Goal: Information Seeking & Learning: Learn about a topic

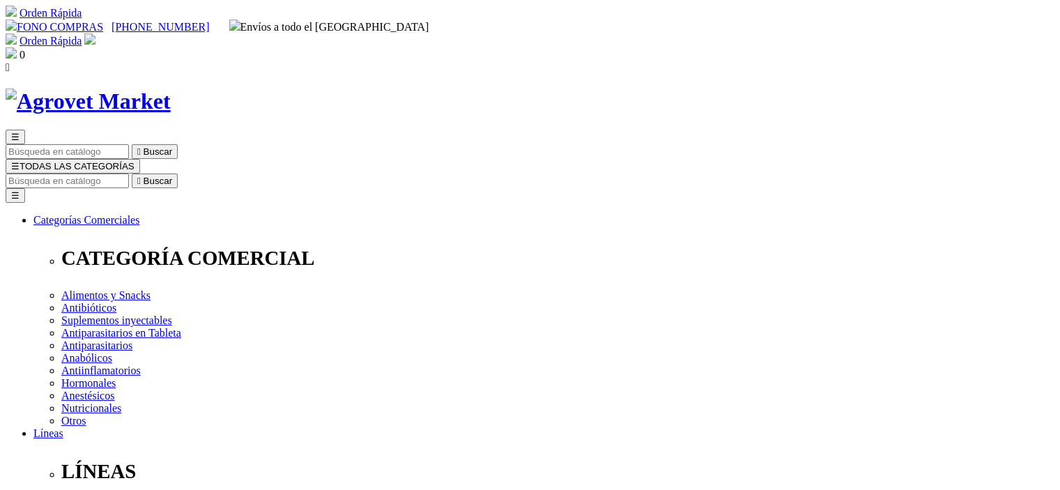
click at [129, 174] on input "Buscar" at bounding box center [67, 181] width 123 height 15
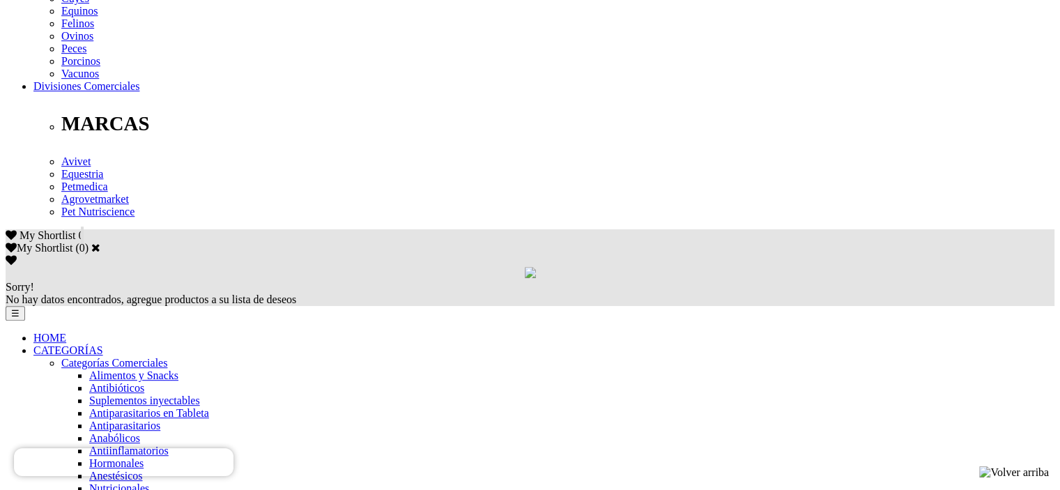
scroll to position [697, 0]
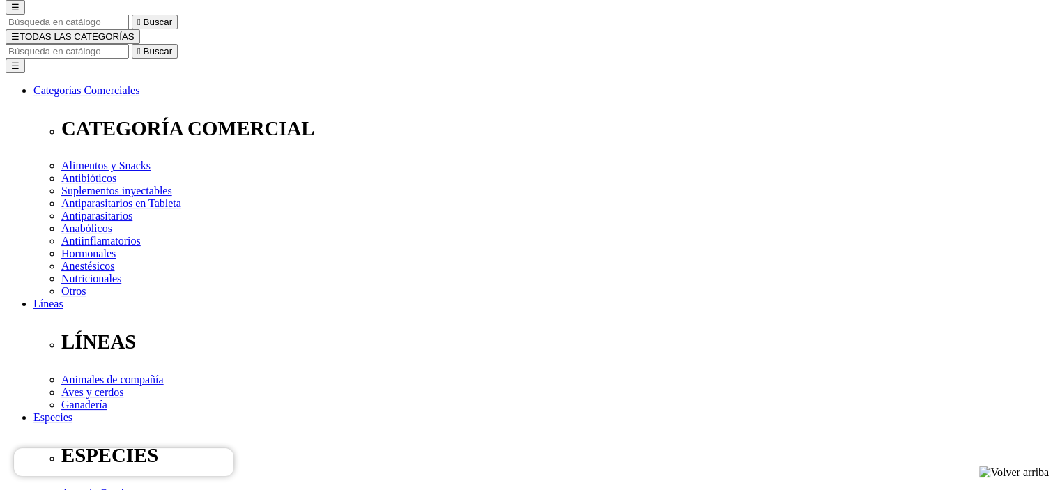
scroll to position [153, 0]
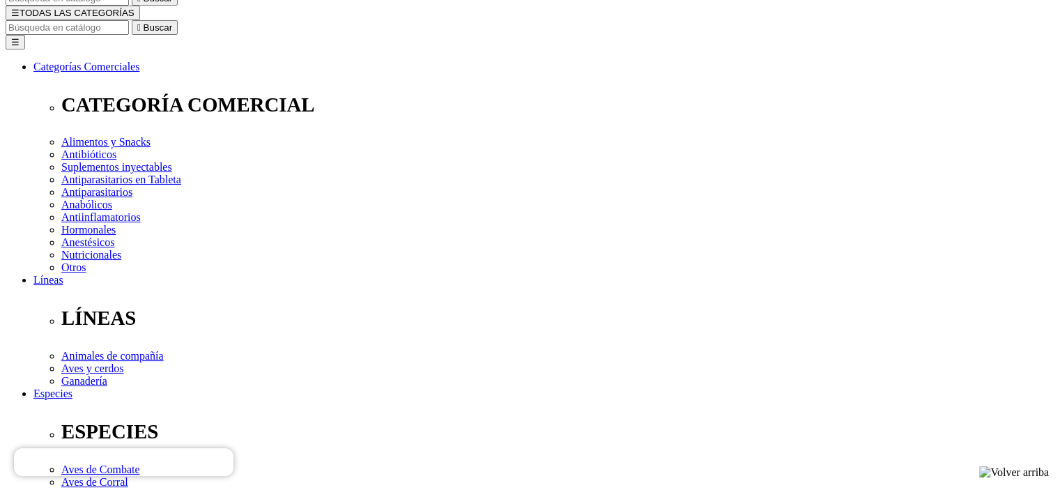
radio input "true"
select select "0"
radio input "true"
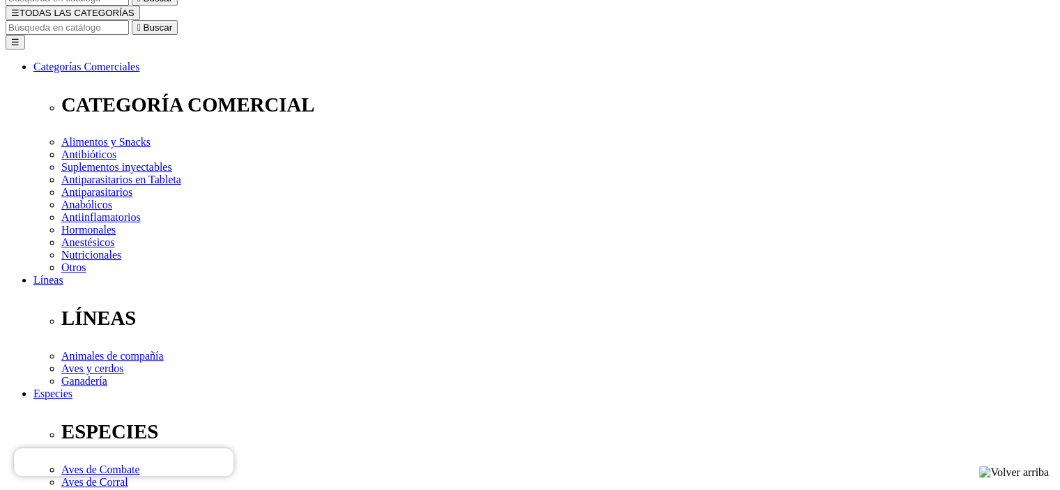
select select "0"
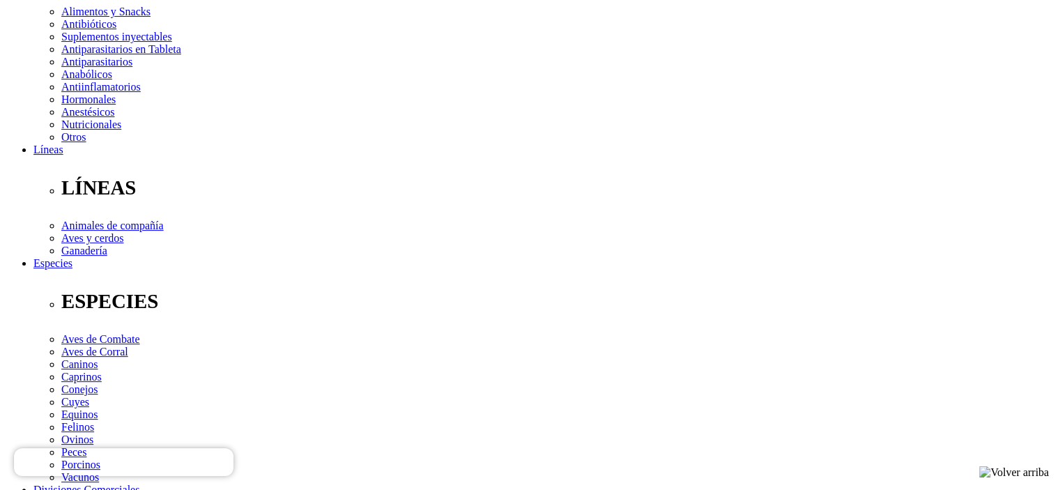
scroll to position [432, 0]
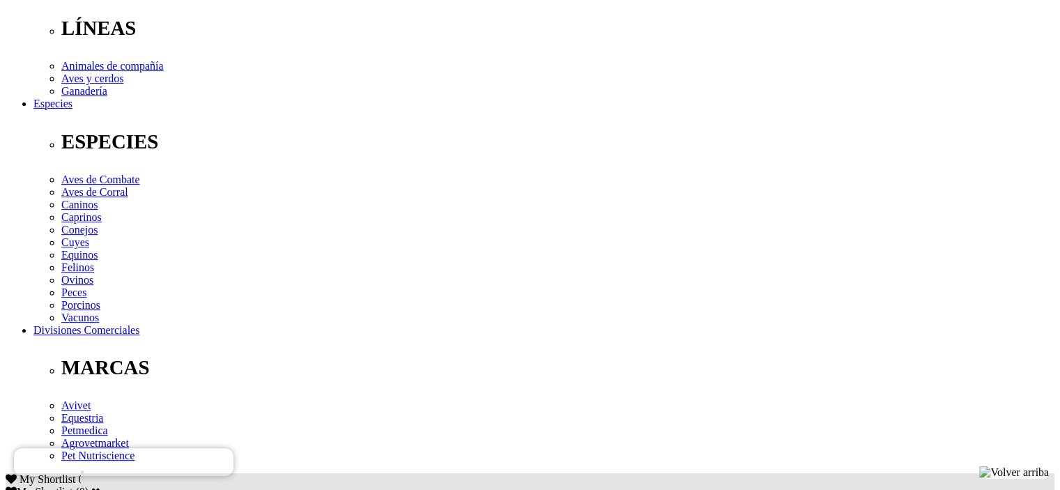
scroll to position [572, 0]
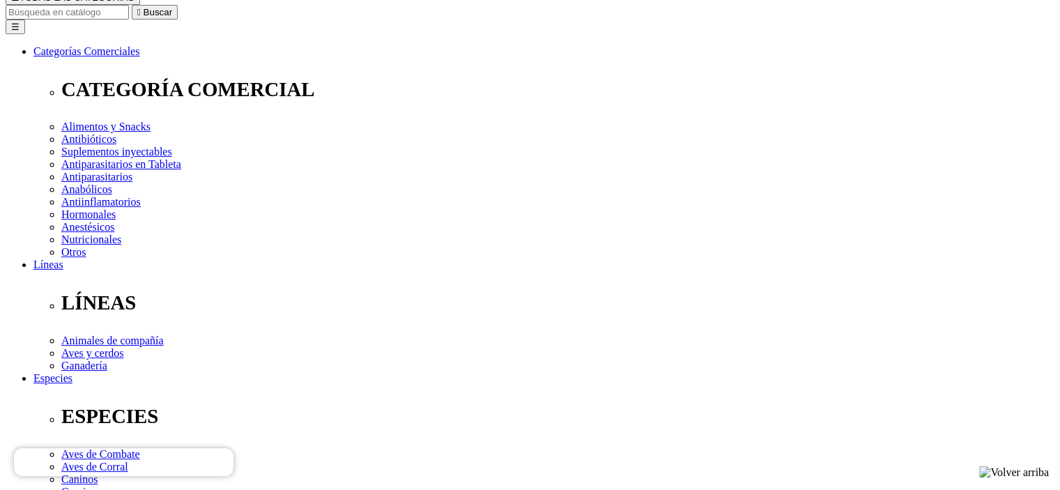
scroll to position [153, 0]
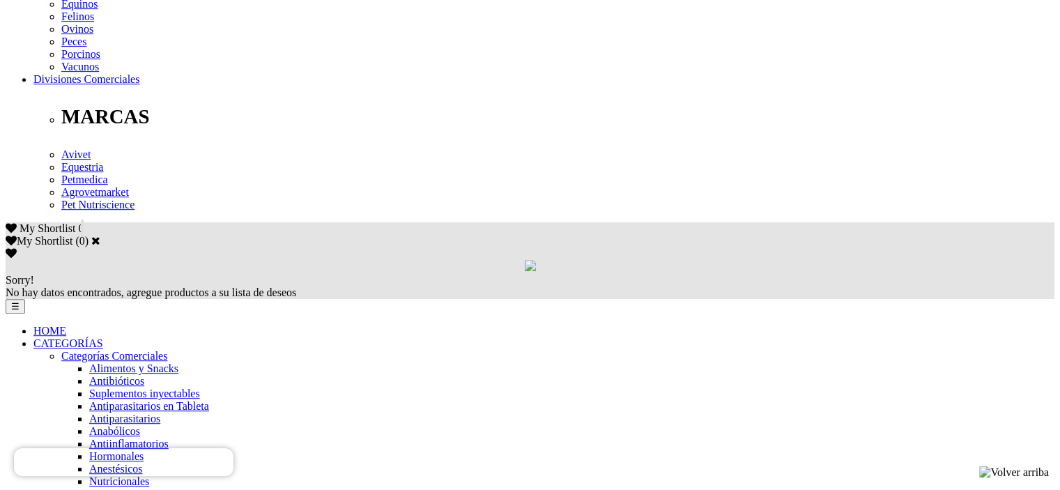
scroll to position [697, 0]
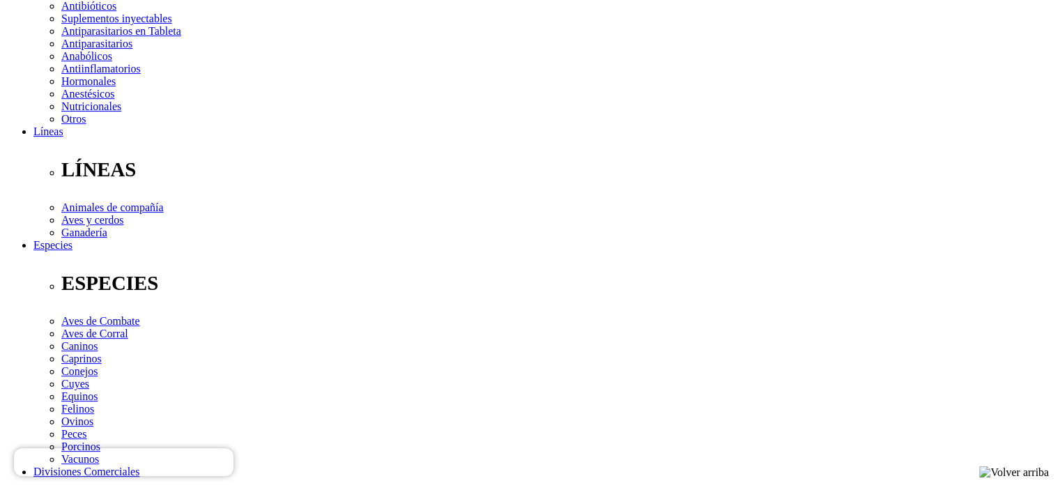
scroll to position [209, 0]
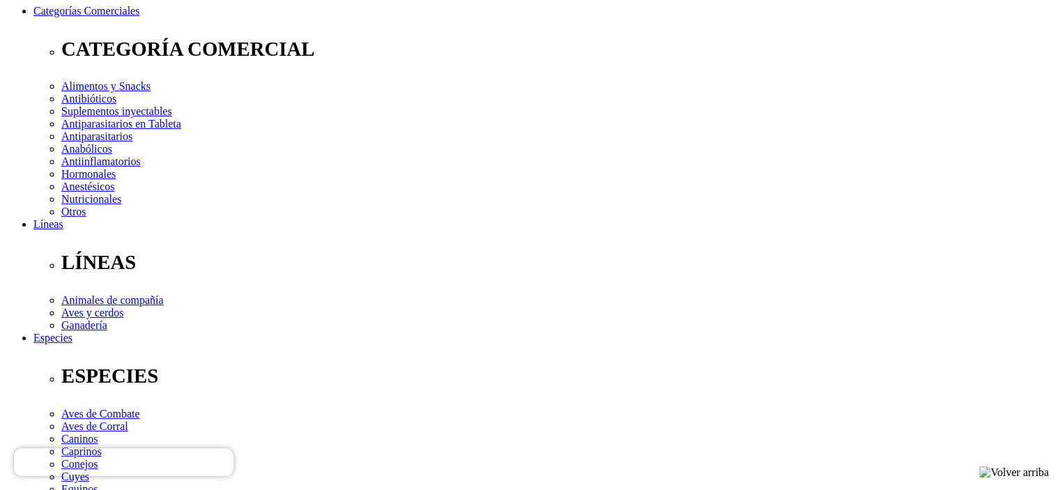
drag, startPoint x: 734, startPoint y: 371, endPoint x: 737, endPoint y: 362, distance: 9.1
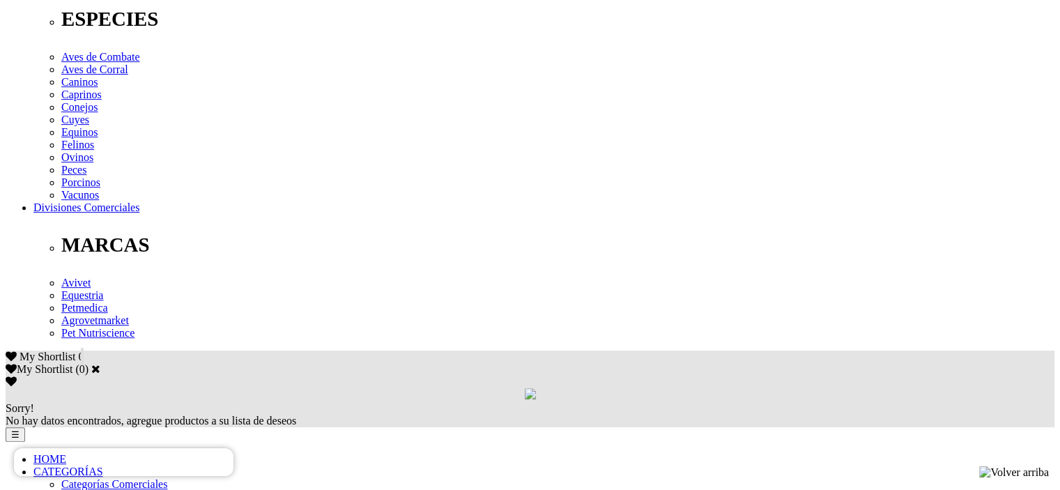
scroll to position [558, 0]
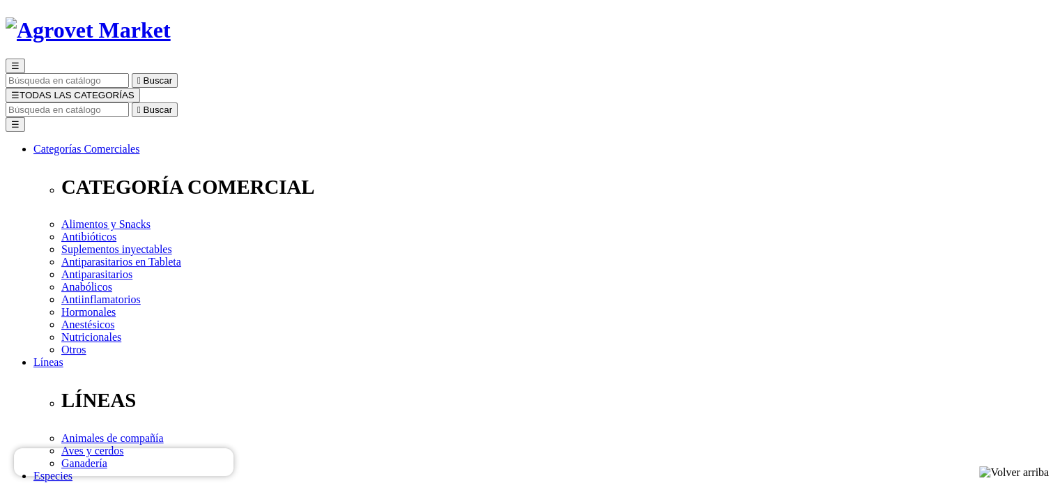
scroll to position [209, 0]
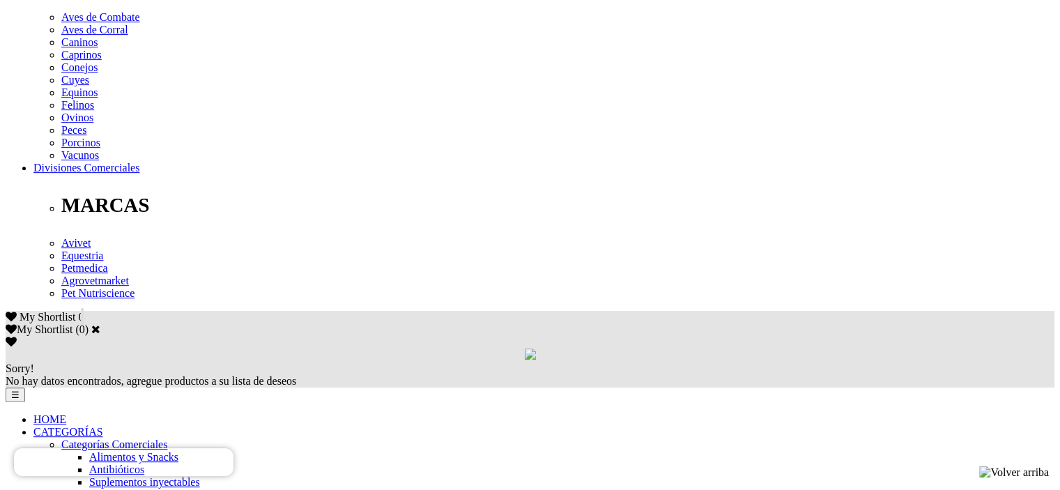
scroll to position [697, 0]
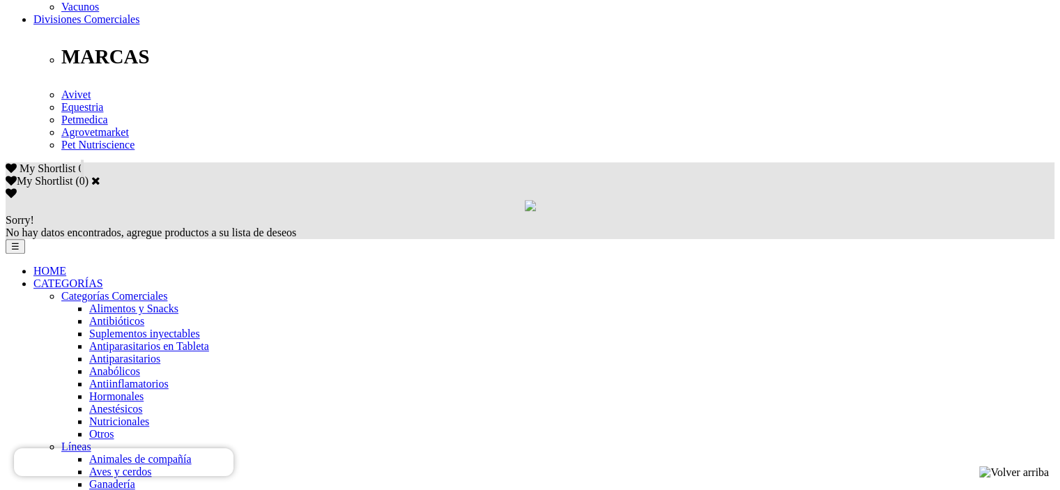
scroll to position [836, 0]
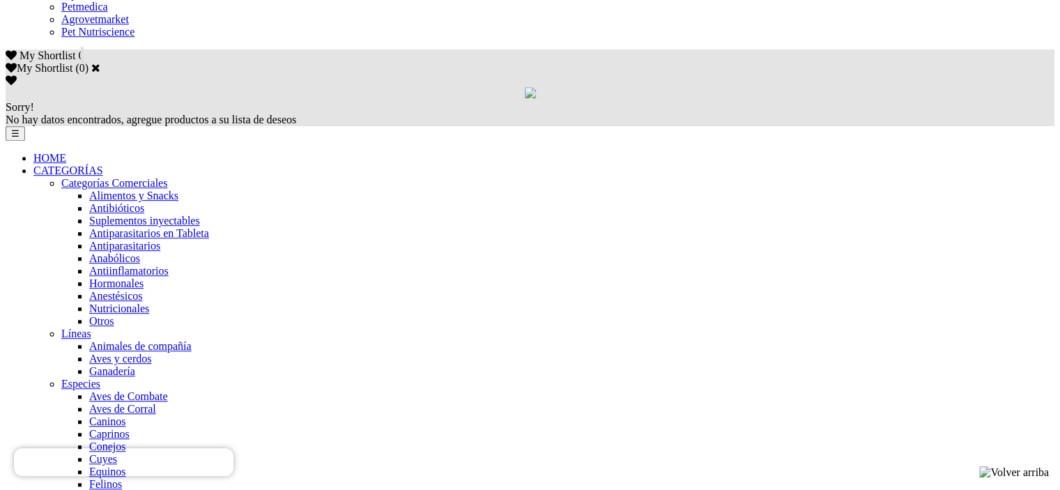
scroll to position [976, 0]
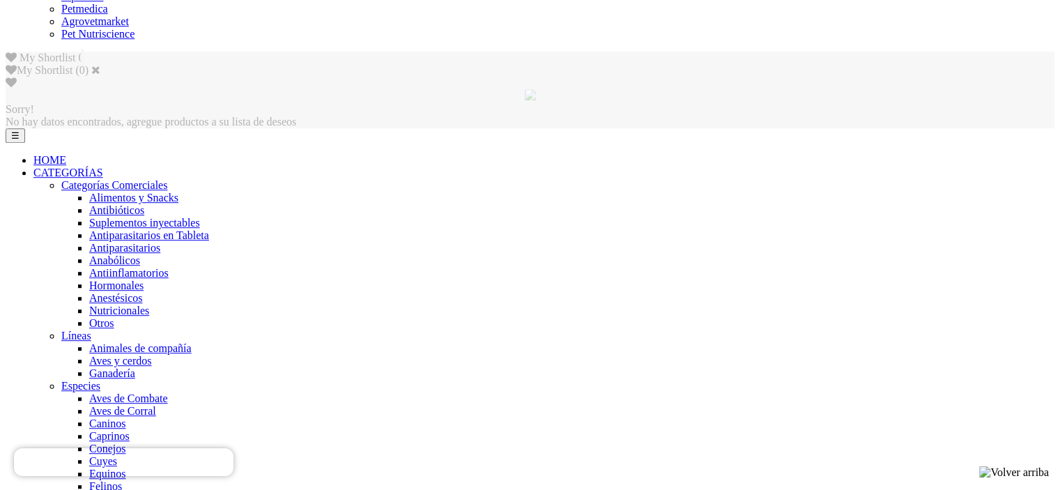
scroll to position [856, 0]
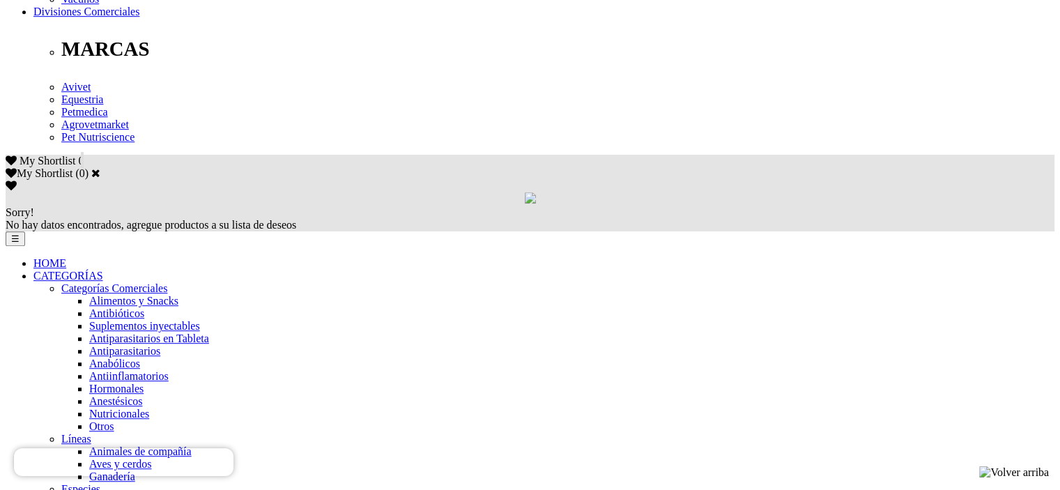
scroll to position [767, 0]
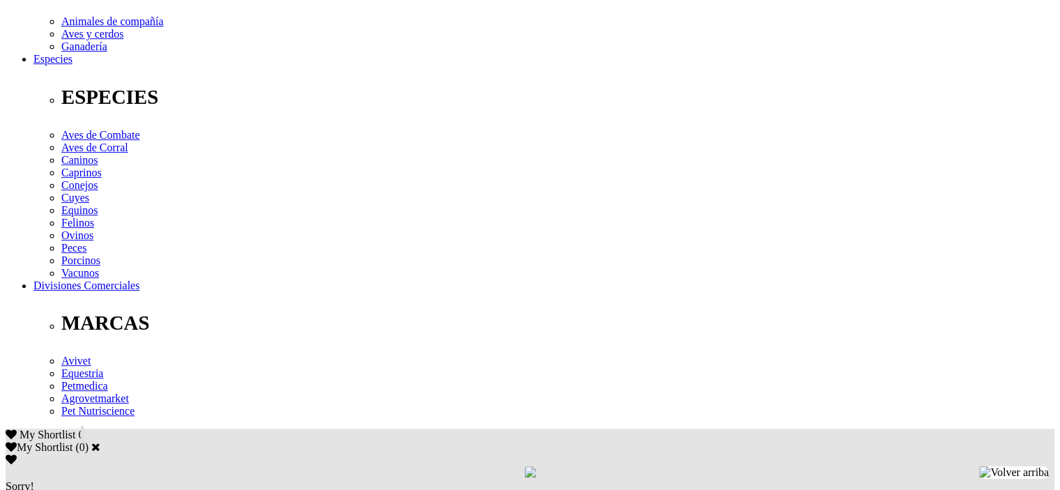
scroll to position [488, 0]
drag, startPoint x: 940, startPoint y: 354, endPoint x: 909, endPoint y: 345, distance: 32.0
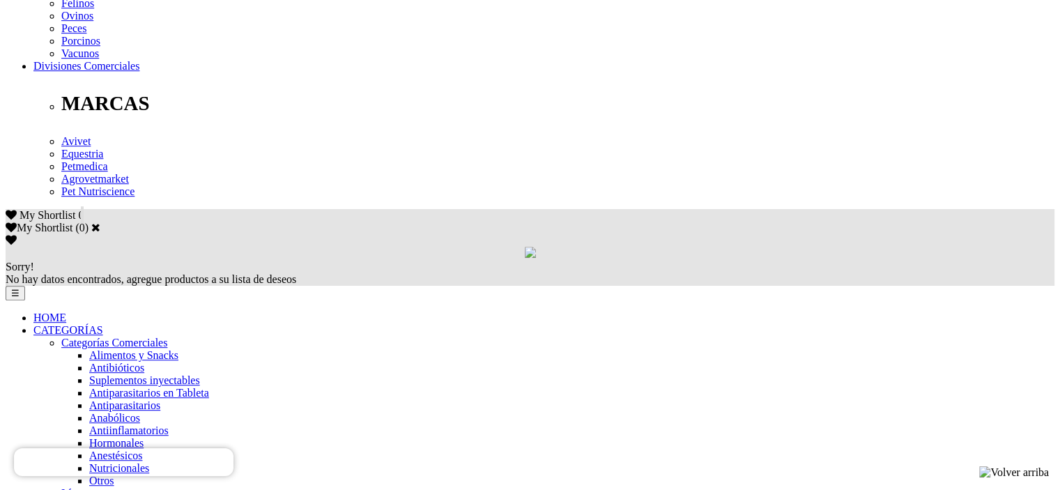
scroll to position [906, 0]
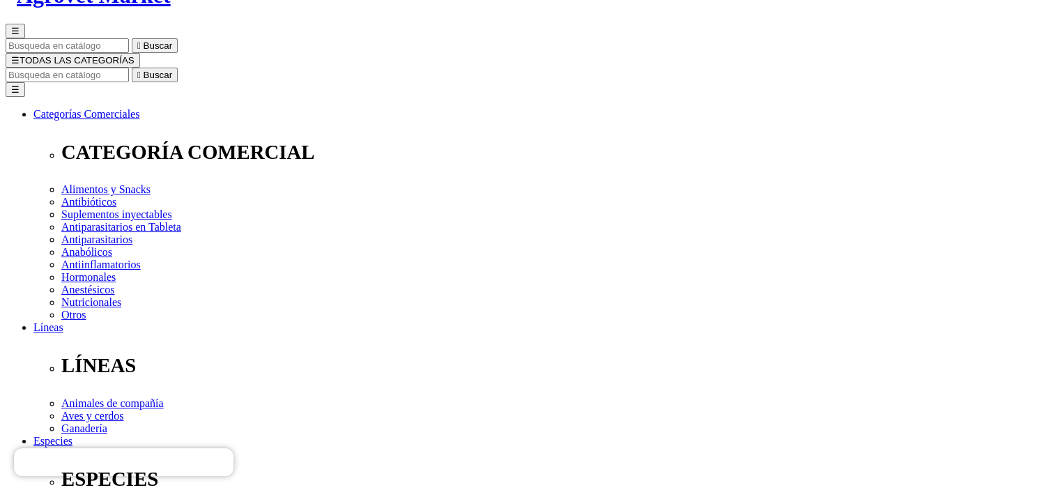
scroll to position [209, 0]
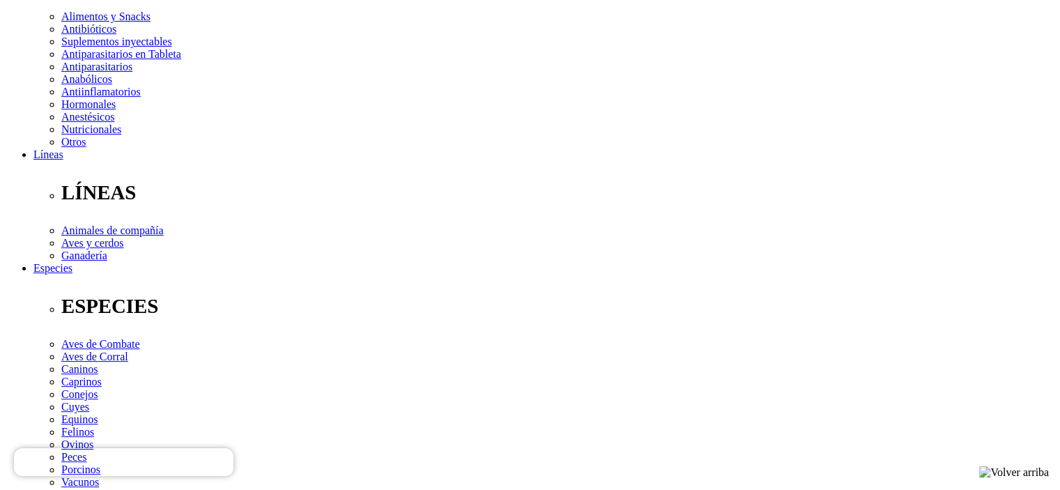
scroll to position [558, 0]
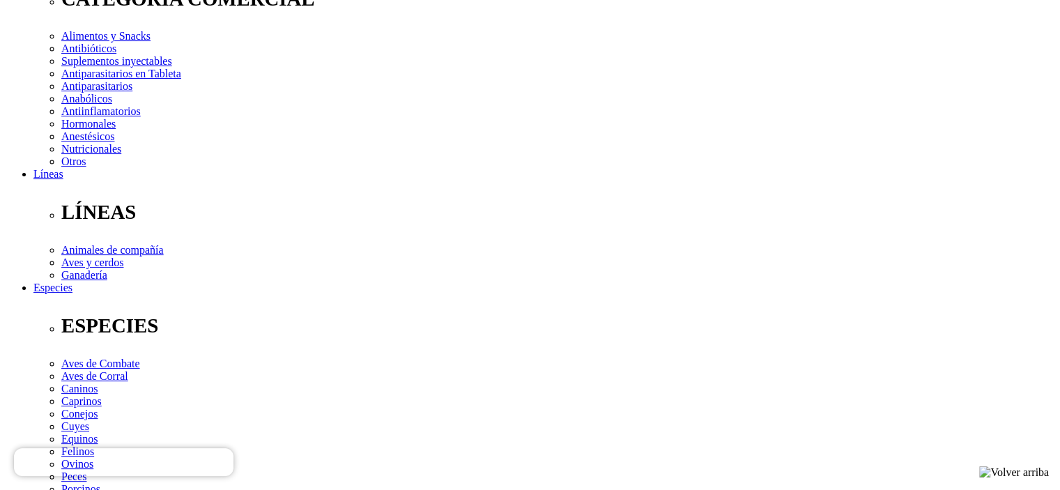
scroll to position [418, 0]
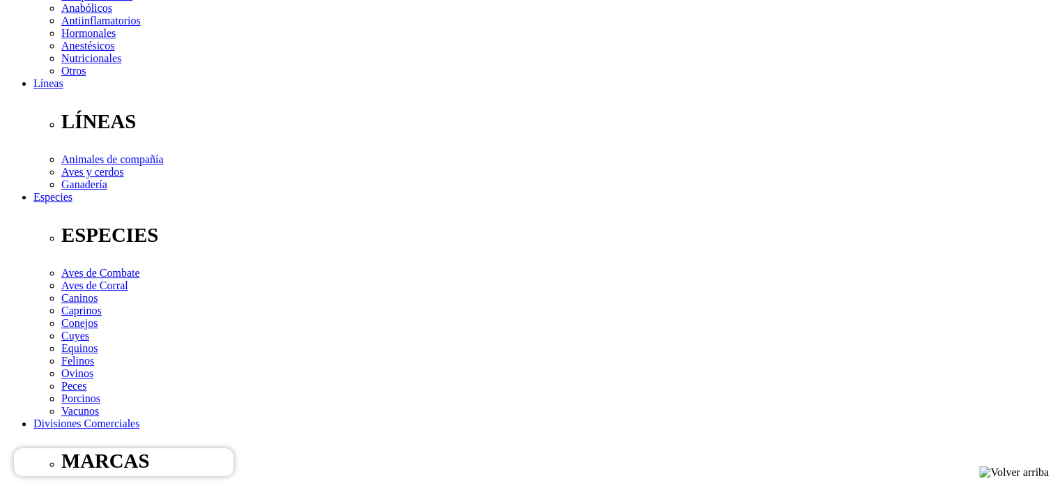
scroll to position [349, 0]
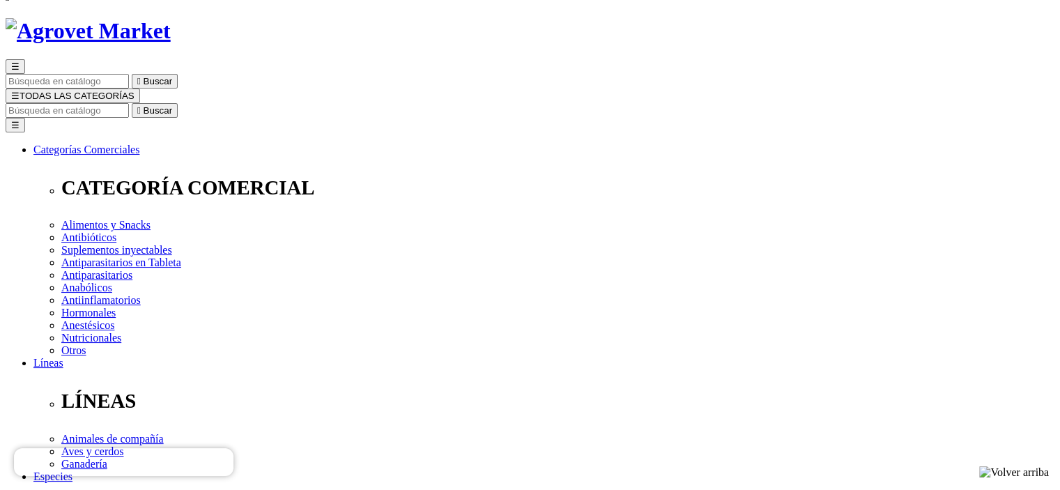
scroll to position [209, 0]
